Goal: Task Accomplishment & Management: Manage account settings

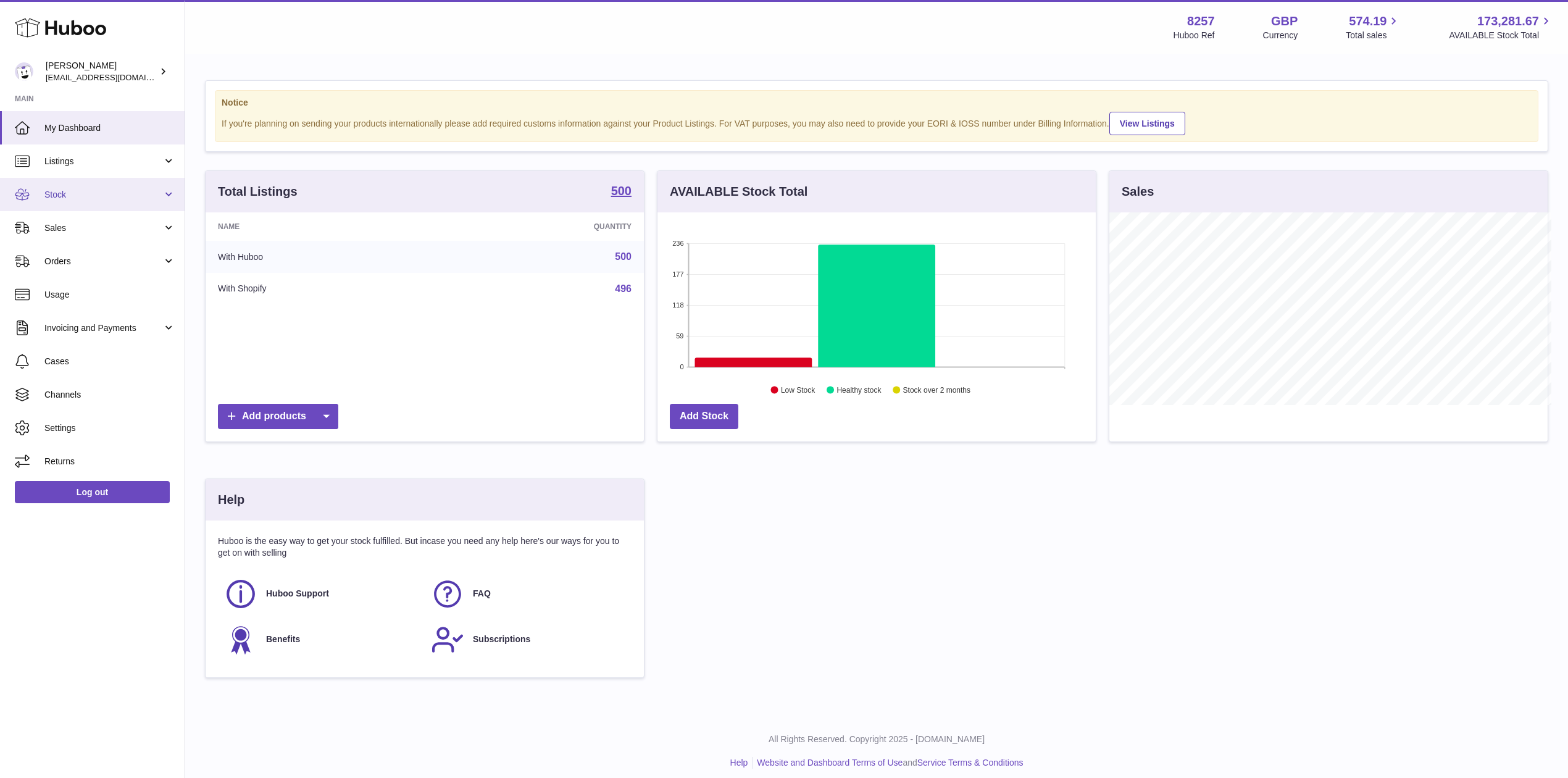
scroll to position [617493, 616906]
click at [145, 222] on span "Sales" at bounding box center [104, 228] width 118 height 12
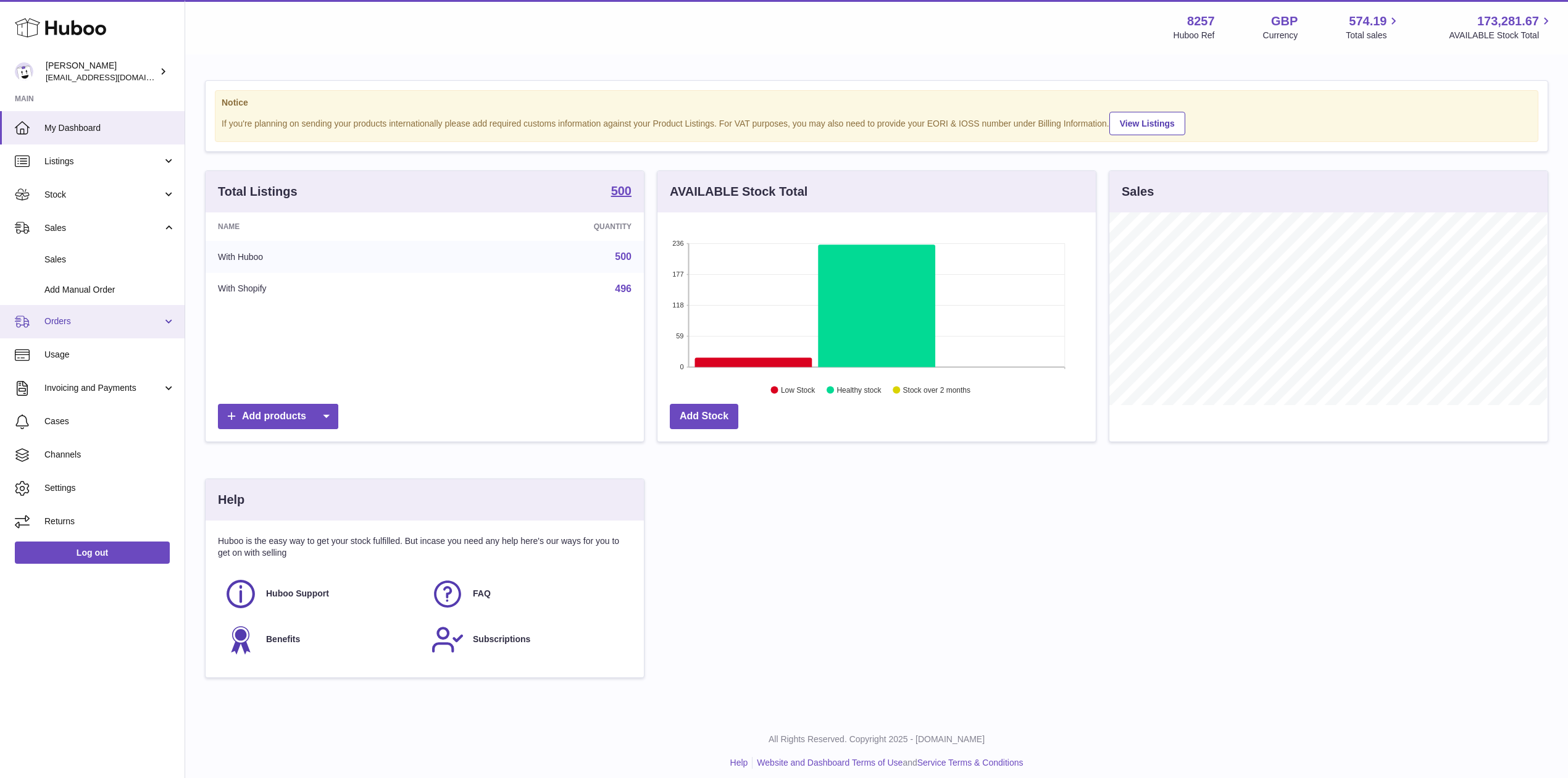
click at [120, 317] on span "Orders" at bounding box center [104, 322] width 118 height 12
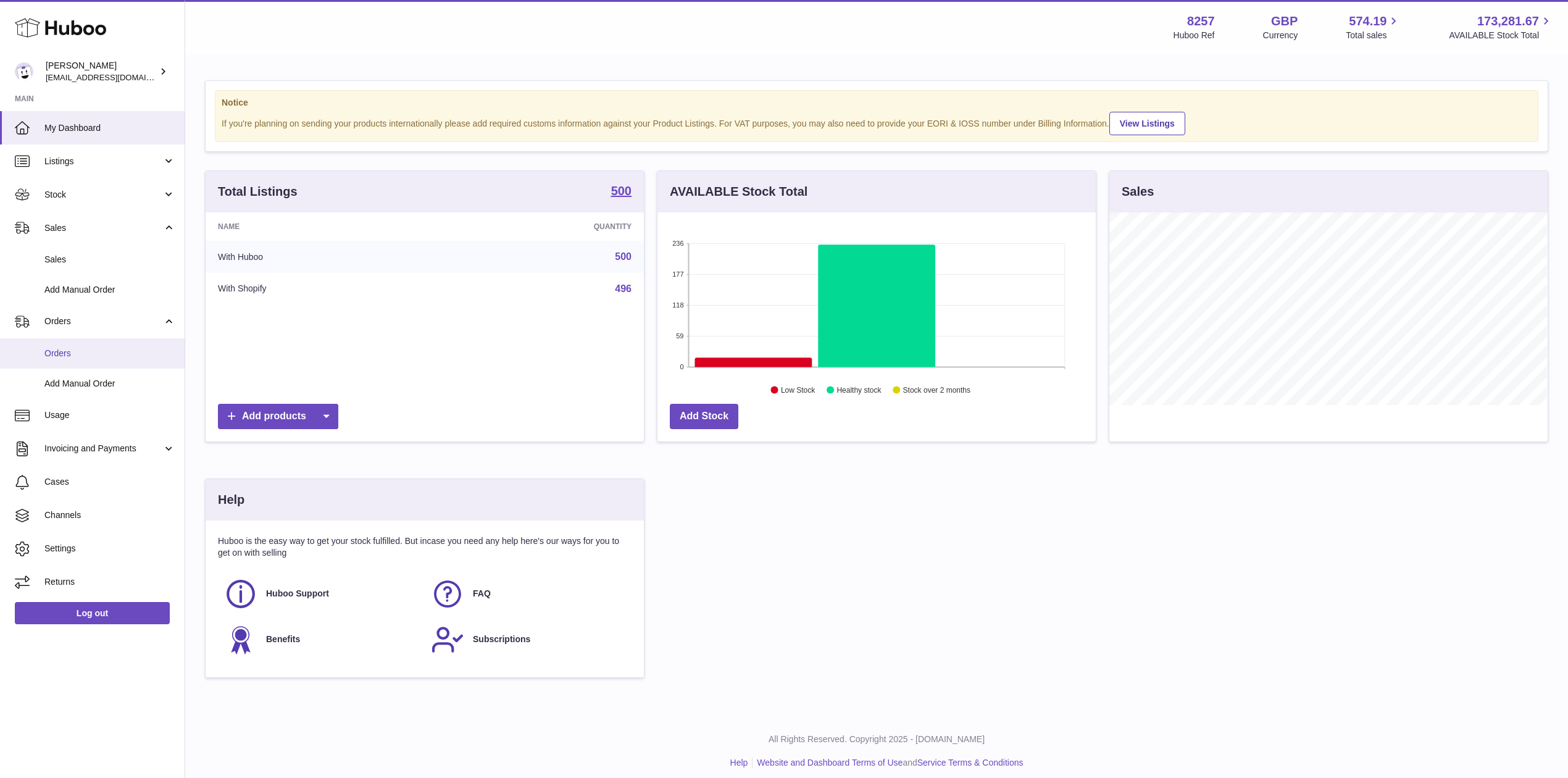
click at [113, 345] on link "Orders" at bounding box center [92, 353] width 184 height 30
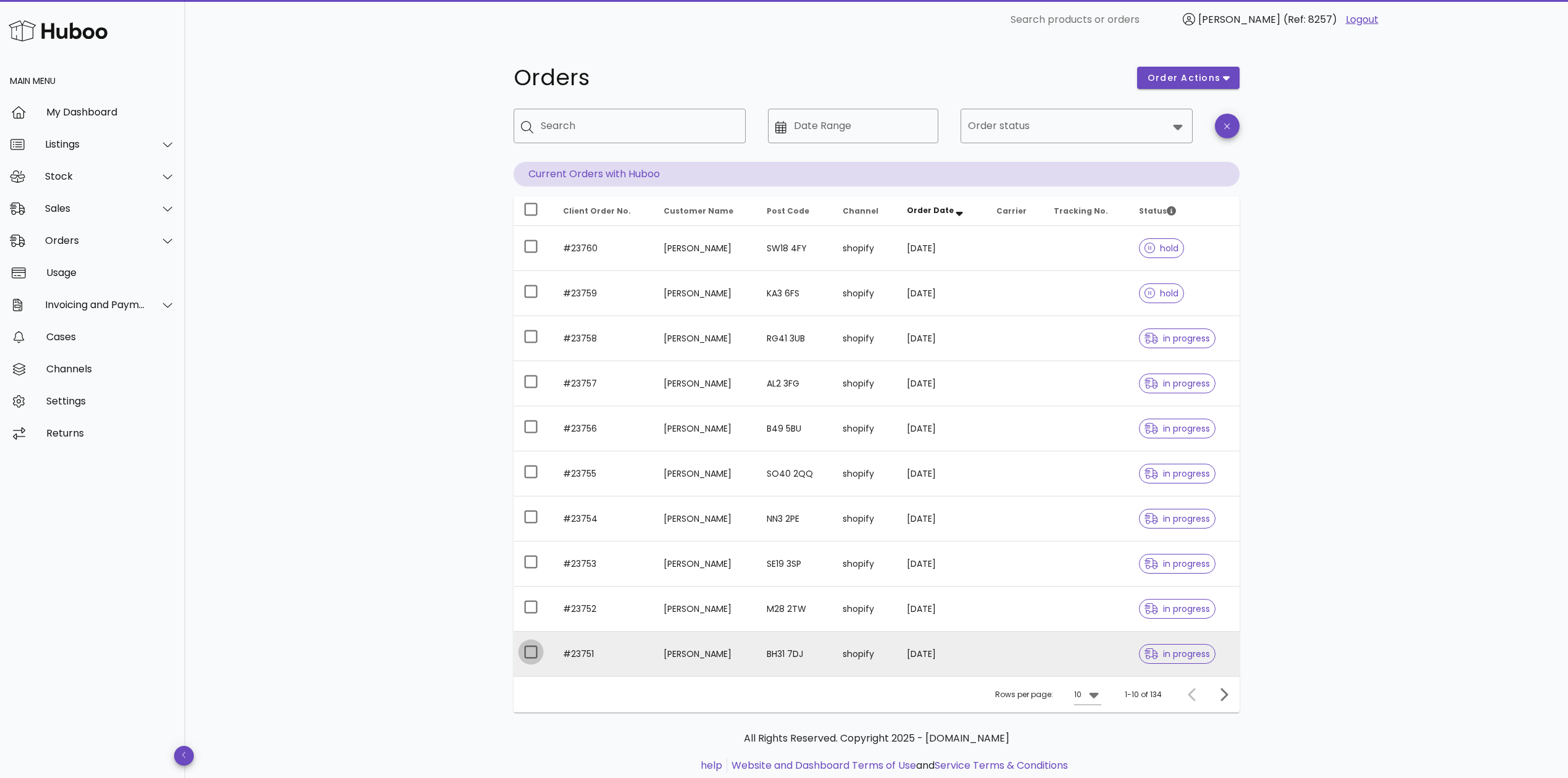
click at [536, 656] on div at bounding box center [531, 652] width 21 height 21
click at [1193, 80] on span "order actions" at bounding box center [1184, 78] width 74 height 13
click at [1190, 119] on div "Cancel" at bounding box center [1197, 119] width 93 height 32
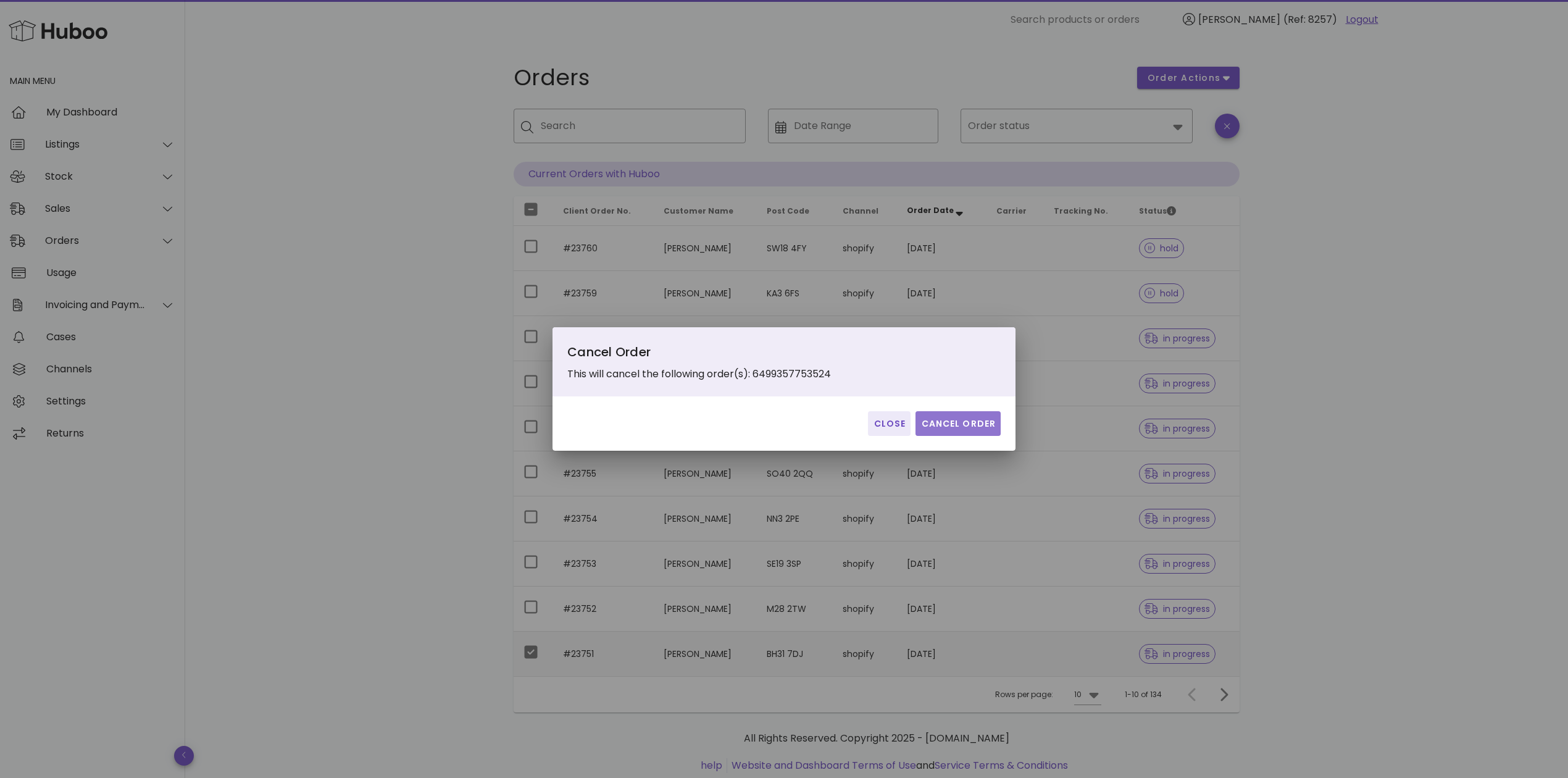
click at [965, 429] on span "Cancel Order" at bounding box center [958, 424] width 75 height 13
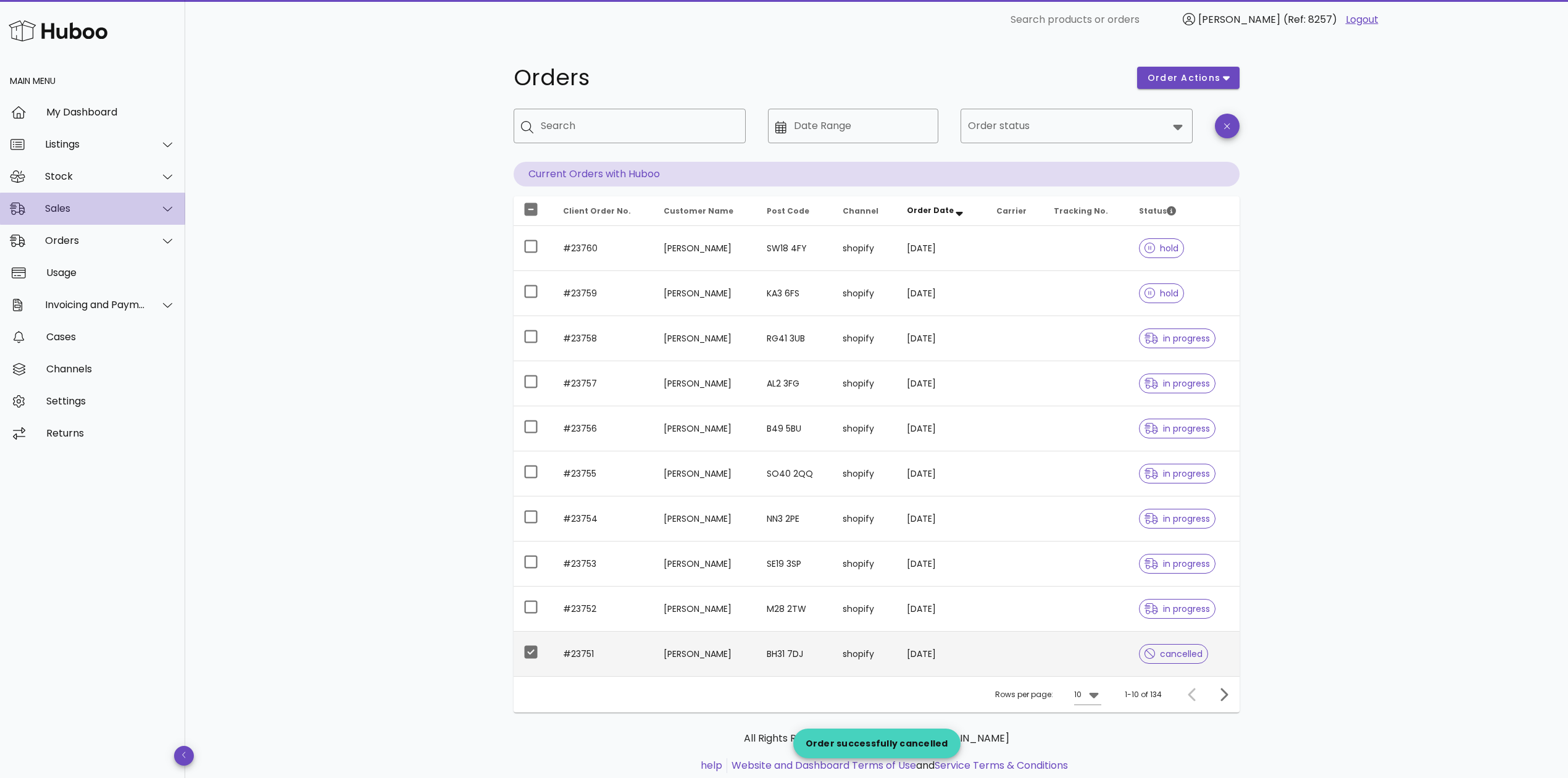
click at [90, 207] on div "Sales" at bounding box center [95, 208] width 100 height 12
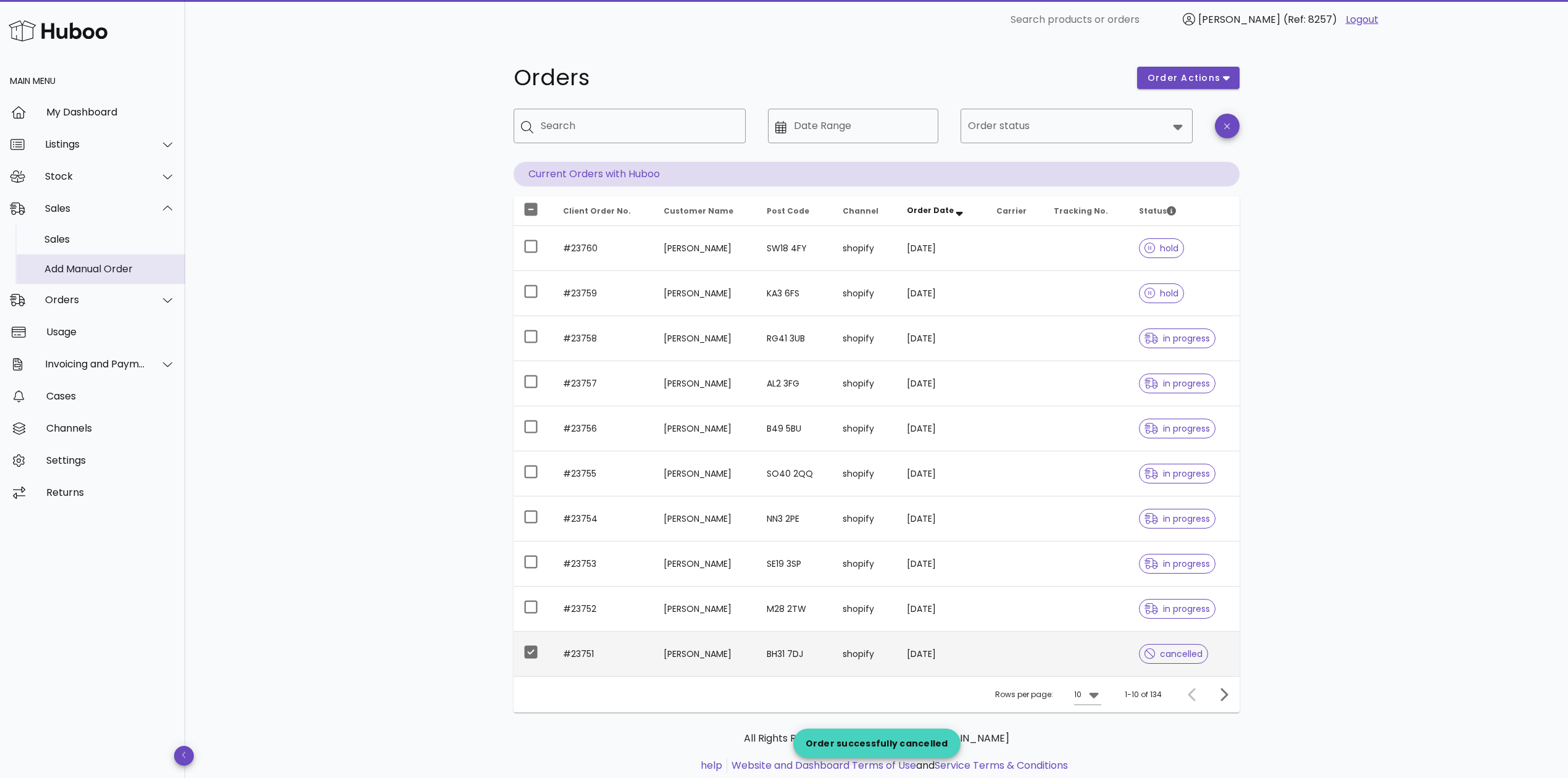
click at [84, 265] on div "Add Manual Order" at bounding box center [110, 269] width 131 height 12
